Goal: Information Seeking & Learning: Understand process/instructions

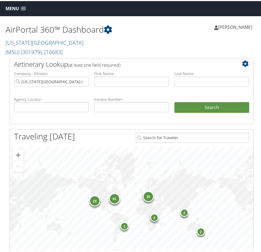
click at [17, 5] on span "Menu" at bounding box center [11, 7] width 13 height 5
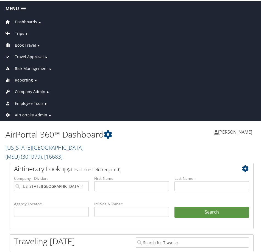
click at [26, 91] on span "Company Admin" at bounding box center [30, 90] width 30 height 6
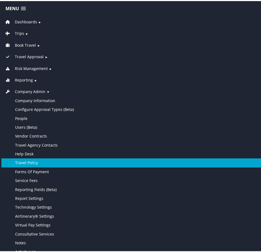
click at [38, 162] on link "Travel Policy" at bounding box center [131, 161] width 260 height 9
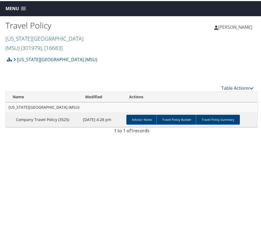
click at [13, 9] on span "Menu" at bounding box center [11, 7] width 13 height 5
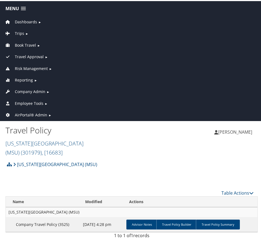
click at [27, 101] on span "Employee Tools" at bounding box center [29, 102] width 29 height 6
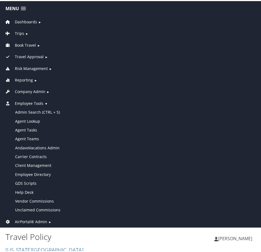
click at [25, 102] on span "Employee Tools" at bounding box center [29, 102] width 29 height 6
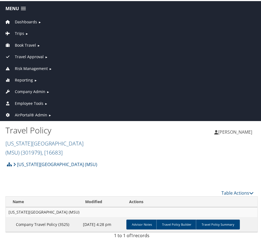
click at [26, 89] on span "Company Admin" at bounding box center [30, 90] width 30 height 6
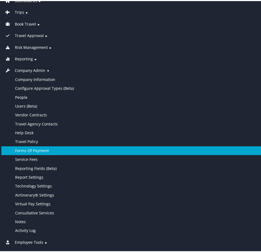
scroll to position [27, 0]
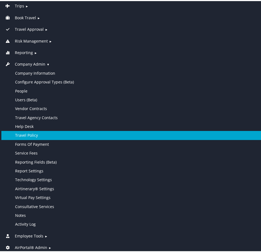
click at [42, 132] on link "Travel Policy" at bounding box center [131, 134] width 260 height 9
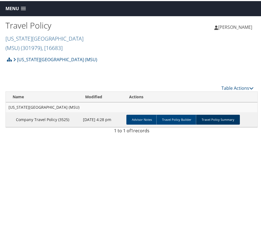
click at [205, 114] on link "Travel Policy Summary" at bounding box center [218, 119] width 44 height 10
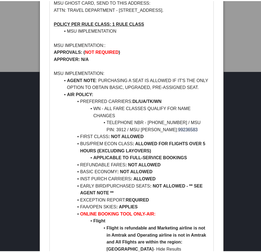
scroll to position [247, 0]
